Goal: Task Accomplishment & Management: Complete application form

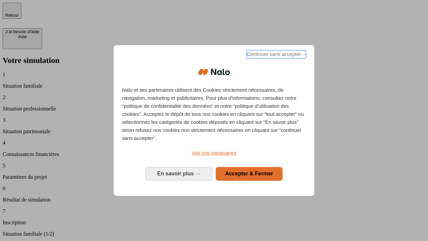
click at [275, 55] on span "Continuer sans accepter →" at bounding box center [275, 54] width 59 height 8
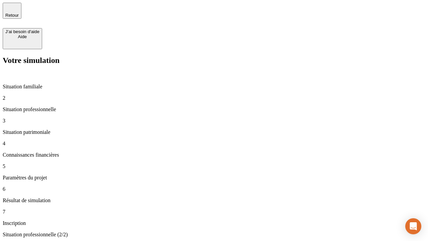
type input "30 000"
type input "40 000"
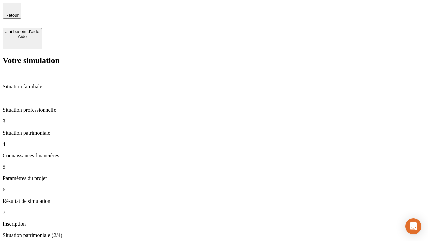
type input "1 100"
type input "20"
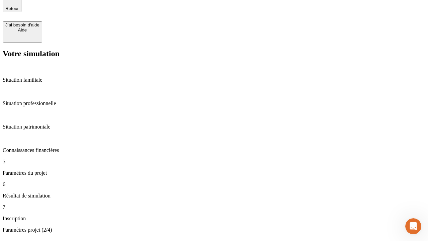
type input "40"
type input "62"
type input "50 000"
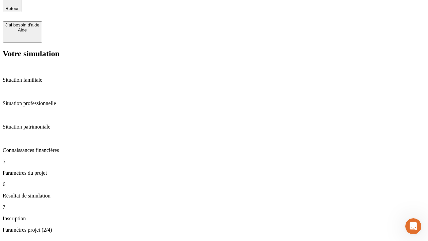
type input "640"
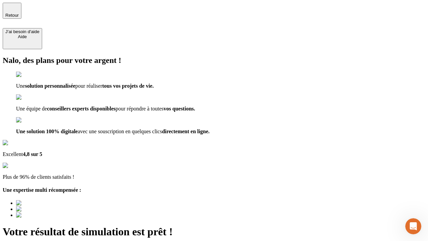
type input "[EMAIL_ADDRESS][DOMAIN_NAME]"
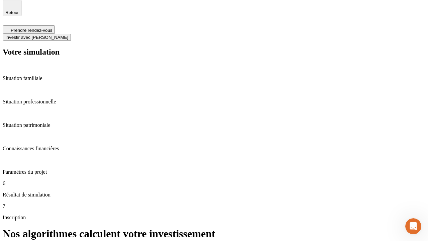
click at [68, 35] on span "Investir avec [PERSON_NAME]" at bounding box center [36, 37] width 63 height 5
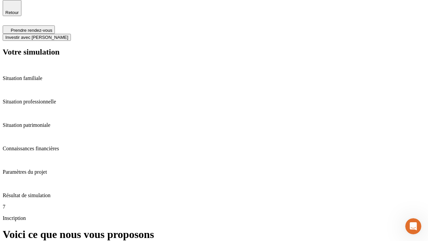
scroll to position [2, 0]
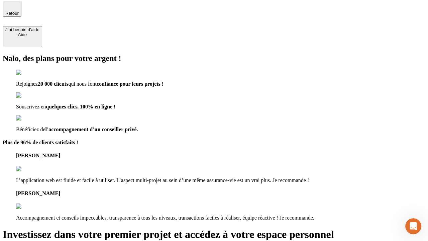
type input "[PERSON_NAME][EMAIL_ADDRESS][DOMAIN_NAME]"
